Goal: Find specific page/section: Find specific page/section

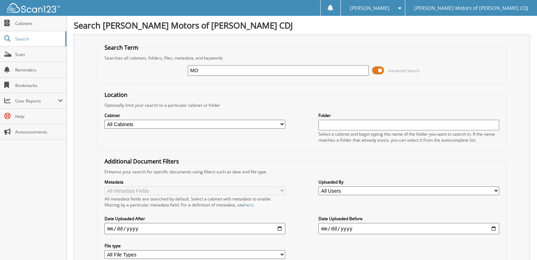
type input "M"
type input "208367"
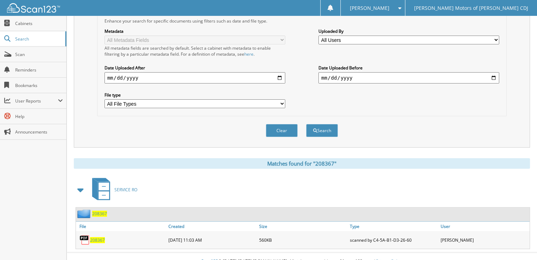
scroll to position [154, 0]
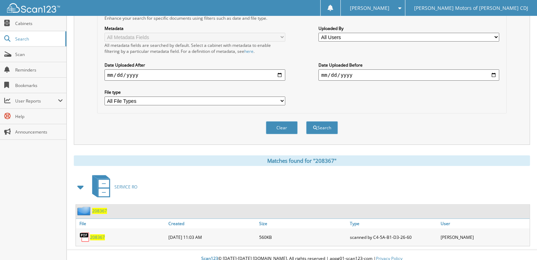
click at [100, 235] on span "208367" at bounding box center [97, 238] width 15 height 6
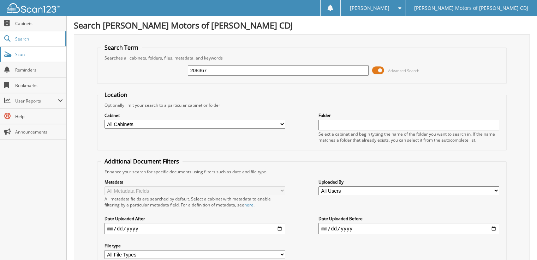
drag, startPoint x: 240, startPoint y: 68, endPoint x: 64, endPoint y: 55, distance: 177.3
click at [64, 55] on body "holley a. Settings Logout Patterson Motors of Marshall CDJ Close Cabinets Searc…" at bounding box center [268, 211] width 537 height 422
type input "M"
type input "208389"
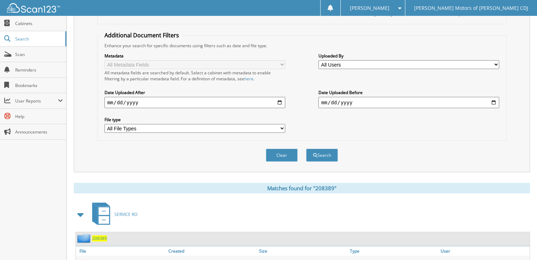
scroll to position [189, 0]
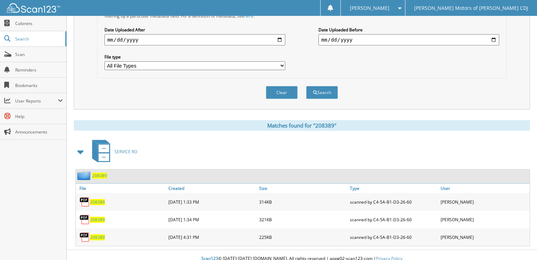
click at [99, 217] on span "208389" at bounding box center [97, 220] width 15 height 6
click at [92, 217] on span "208389" at bounding box center [97, 220] width 15 height 6
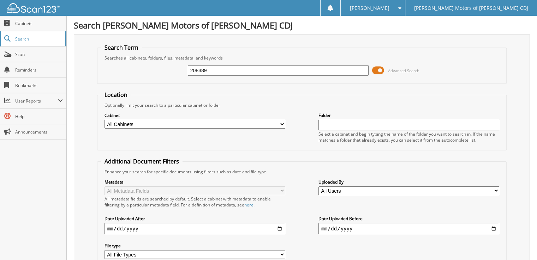
drag, startPoint x: 220, startPoint y: 71, endPoint x: 53, endPoint y: 36, distance: 171.0
click at [53, 36] on body "holley a. Settings Logout Patterson Motors of Marshall CDJ Close Cabinets Searc…" at bounding box center [268, 228] width 537 height 457
type input "208459"
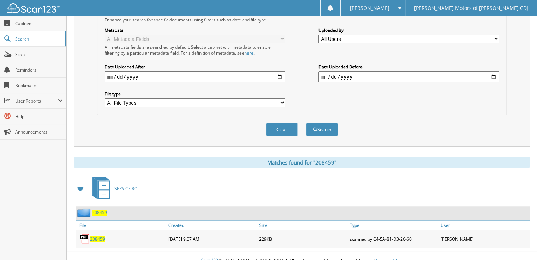
scroll to position [154, 0]
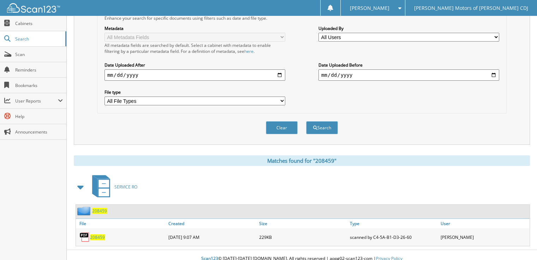
click at [98, 235] on link "208459" at bounding box center [97, 238] width 15 height 6
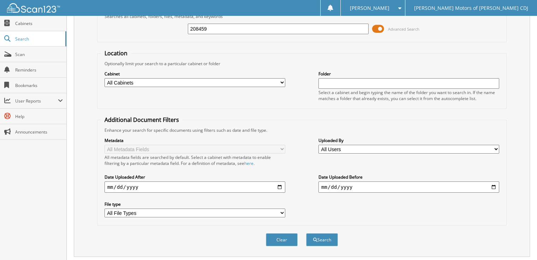
scroll to position [0, 0]
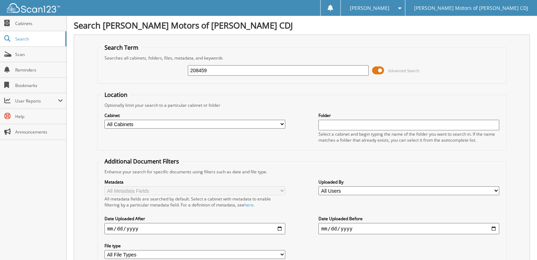
drag, startPoint x: 223, startPoint y: 57, endPoint x: 226, endPoint y: 64, distance: 7.4
click at [223, 59] on div "Searches all cabinets, folders, files, metadata, and keywords" at bounding box center [302, 58] width 402 height 6
drag, startPoint x: 234, startPoint y: 69, endPoint x: 78, endPoint y: 27, distance: 161.4
click at [53, 58] on body "holley a. Settings Logout Patterson Motors of Marshall CDJ Close Cabinets Searc…" at bounding box center [268, 211] width 537 height 422
type input "208493"
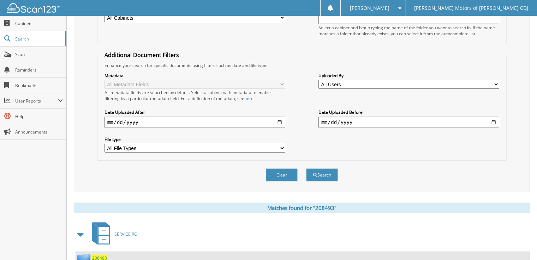
scroll to position [154, 0]
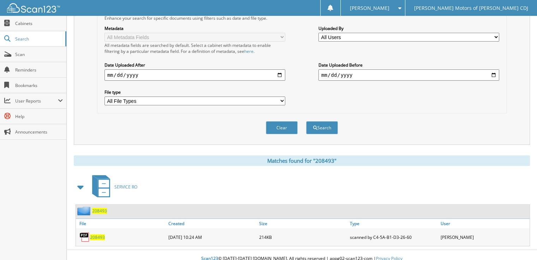
click at [96, 235] on span "208493" at bounding box center [97, 238] width 15 height 6
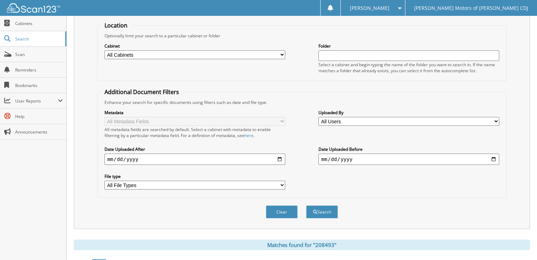
scroll to position [0, 0]
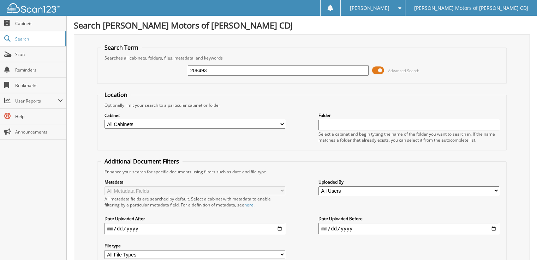
drag, startPoint x: 227, startPoint y: 67, endPoint x: 124, endPoint y: 61, distance: 103.9
click at [124, 61] on div "208493 Advanced Search" at bounding box center [302, 70] width 402 height 19
type input "208543"
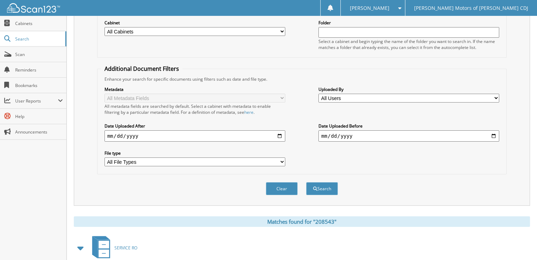
scroll to position [172, 0]
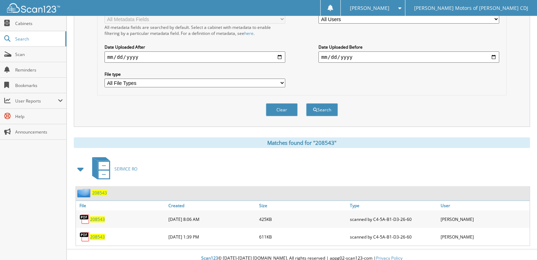
click at [100, 234] on span "208543" at bounding box center [97, 237] width 15 height 6
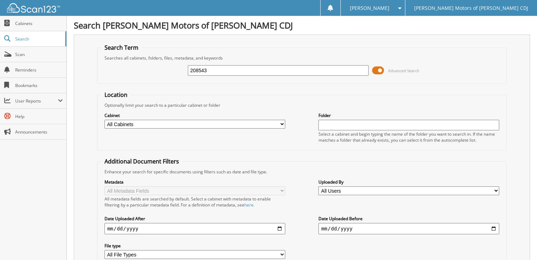
drag, startPoint x: 211, startPoint y: 73, endPoint x: 104, endPoint y: 77, distance: 106.3
click at [102, 81] on fieldset "Search Term Searches all cabinets, folders, files, metadata, and keywords 20854…" at bounding box center [302, 64] width 410 height 40
type input "208612"
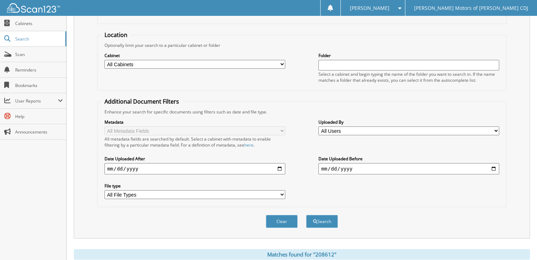
scroll to position [154, 0]
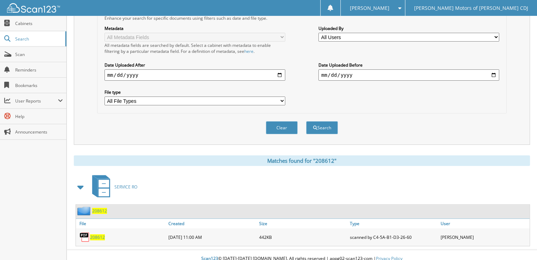
click at [99, 235] on span "208612" at bounding box center [97, 238] width 15 height 6
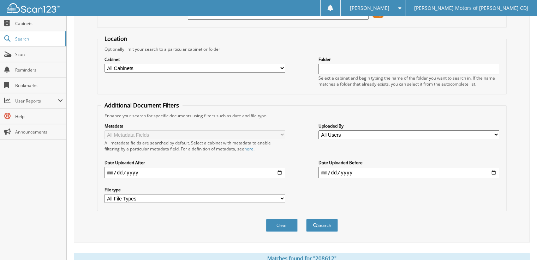
scroll to position [0, 0]
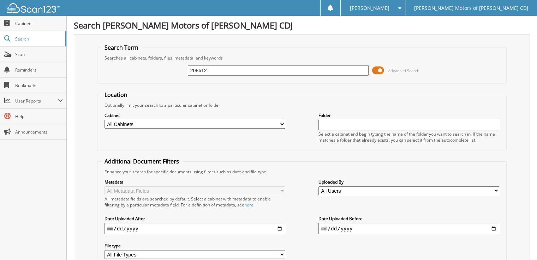
drag, startPoint x: 228, startPoint y: 70, endPoint x: 67, endPoint y: 57, distance: 161.5
click at [67, 57] on div "Search Patterson Motors of Marshall CDJ Search Term Searches all cabinets, fold…" at bounding box center [302, 211] width 470 height 422
type input "208699"
